Goal: Task Accomplishment & Management: Manage account settings

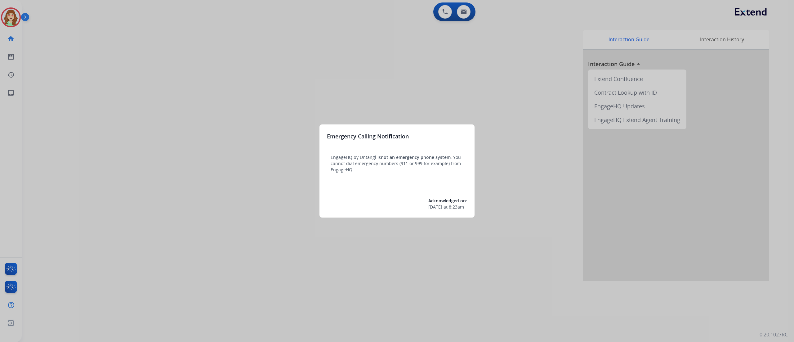
click at [225, 169] on div at bounding box center [397, 171] width 794 height 342
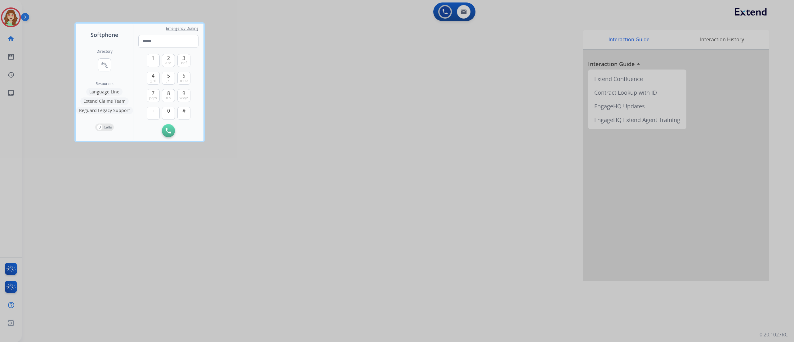
click at [66, 122] on div at bounding box center [397, 171] width 794 height 342
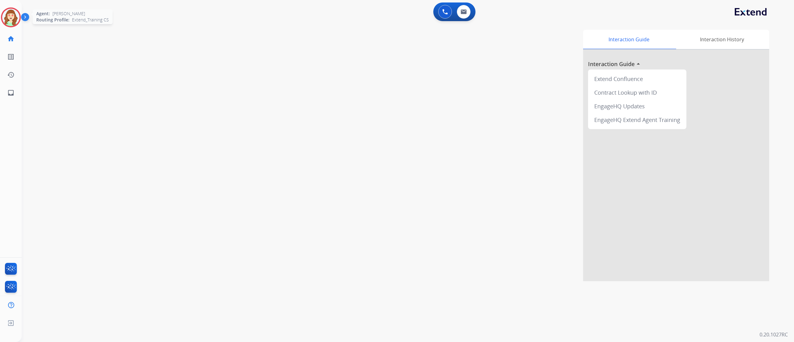
click at [16, 20] on img at bounding box center [10, 17] width 17 height 17
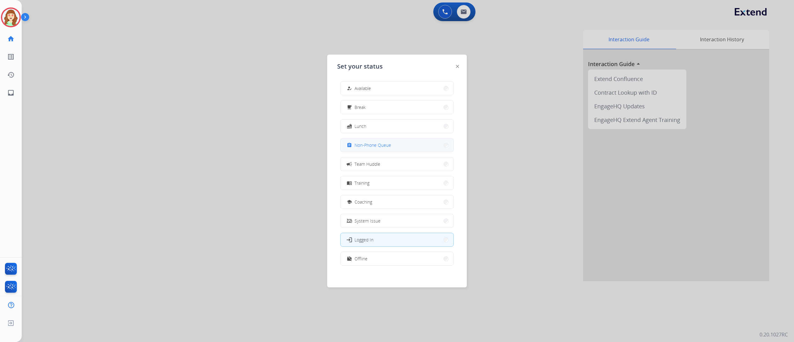
click at [403, 149] on button "assignment Non-Phone Queue" at bounding box center [396, 144] width 113 height 13
